Goal: Task Accomplishment & Management: Manage account settings

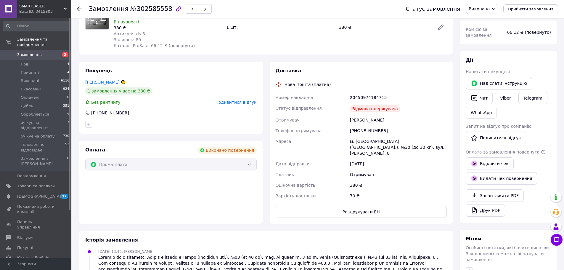
scroll to position [59, 0]
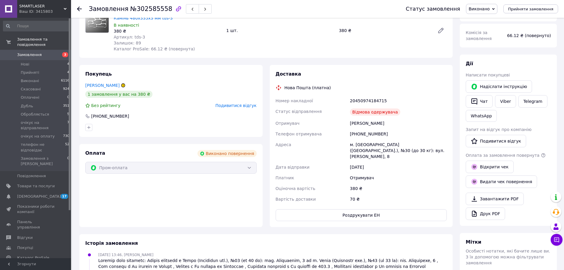
click at [109, 84] on link "[PERSON_NAME]" at bounding box center [102, 85] width 34 height 5
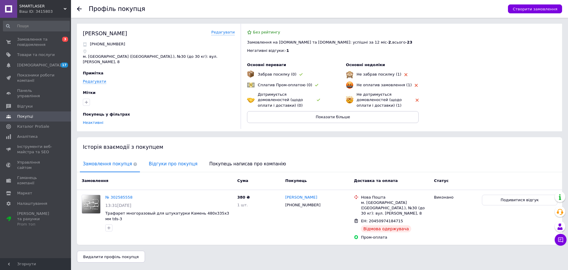
click at [173, 164] on span "Відгуки про покупця" at bounding box center [173, 163] width 54 height 15
